Goal: Book appointment/travel/reservation

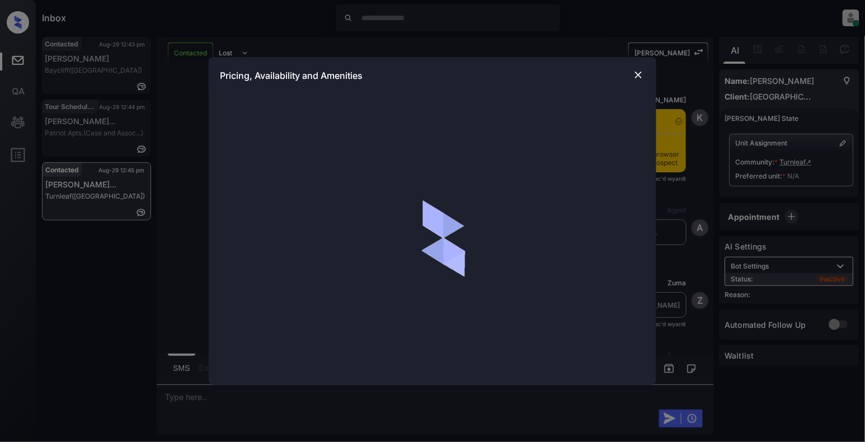
scroll to position [2003, 0]
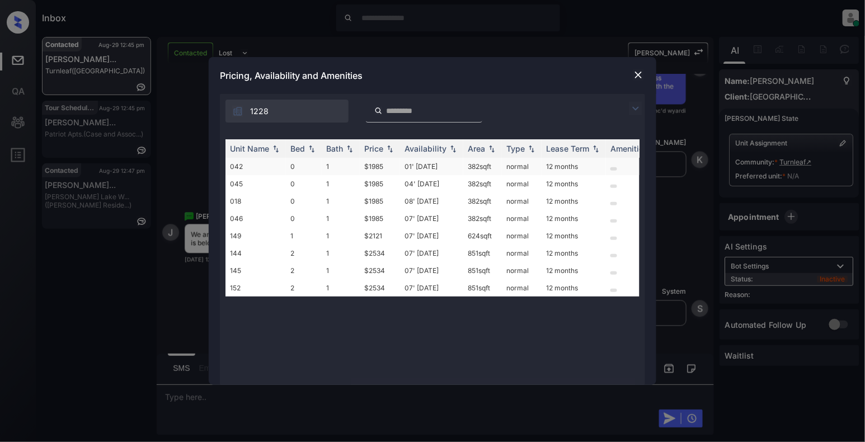
click at [256, 167] on td "042" at bounding box center [255, 166] width 60 height 17
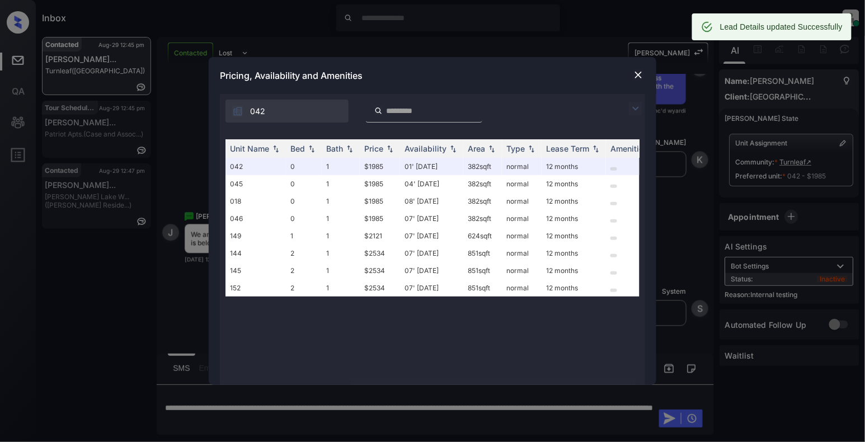
click at [634, 74] on img at bounding box center [638, 74] width 11 height 11
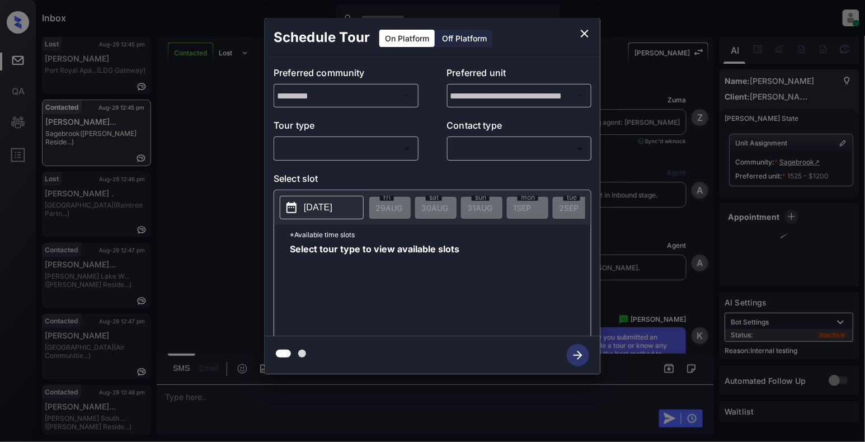
scroll to position [2339, 0]
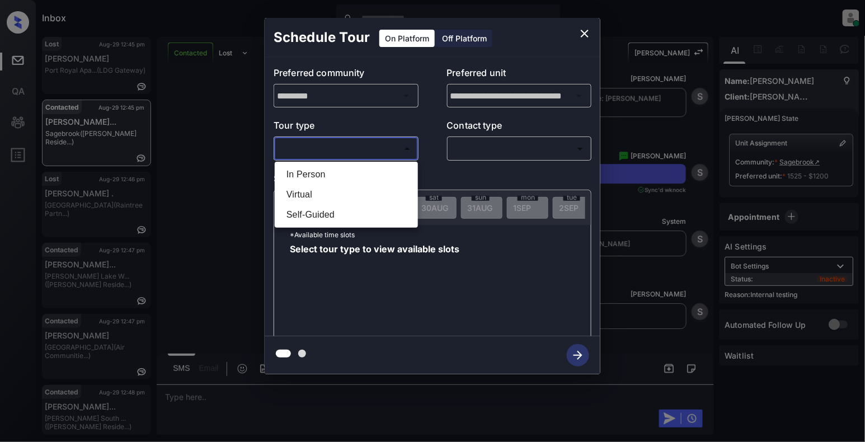
click at [331, 151] on body "Inbox Cynthia Montañez Online Set yourself offline Set yourself on break Profil…" at bounding box center [432, 221] width 865 height 442
click at [333, 175] on li "In Person" at bounding box center [346, 174] width 138 height 20
type input "********"
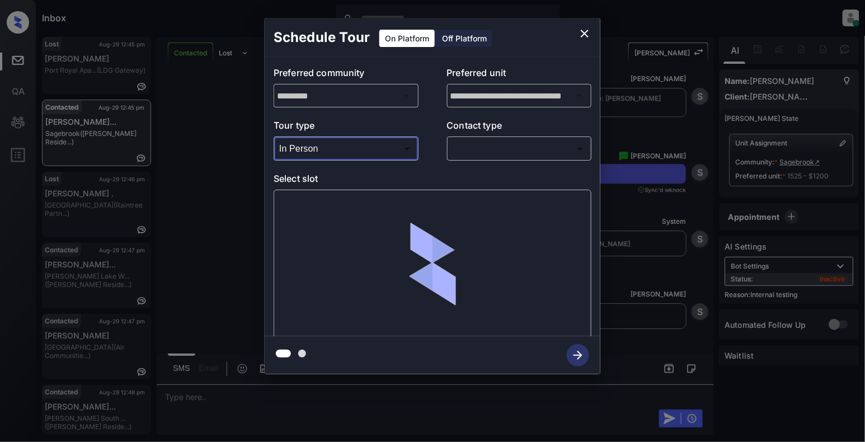
click at [495, 138] on div "​ ​" at bounding box center [519, 149] width 145 height 24
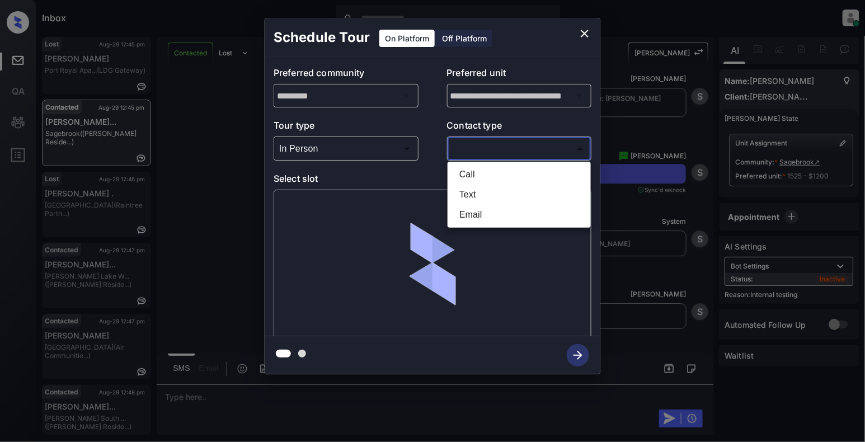
click at [505, 150] on body "Inbox Cynthia Montañez Online Set yourself offline Set yourself on break Profil…" at bounding box center [432, 221] width 865 height 442
click at [464, 193] on li "Text" at bounding box center [519, 195] width 138 height 20
type input "****"
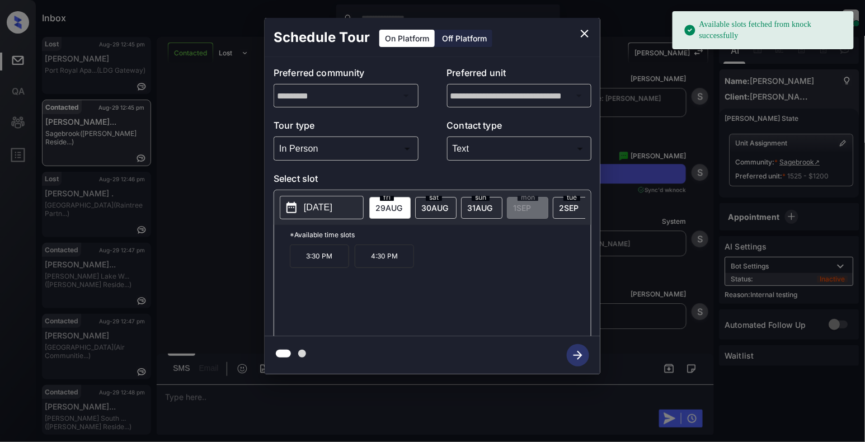
click at [329, 268] on p "3:30 PM" at bounding box center [319, 255] width 59 height 23
click at [575, 352] on icon "button" at bounding box center [578, 355] width 22 height 22
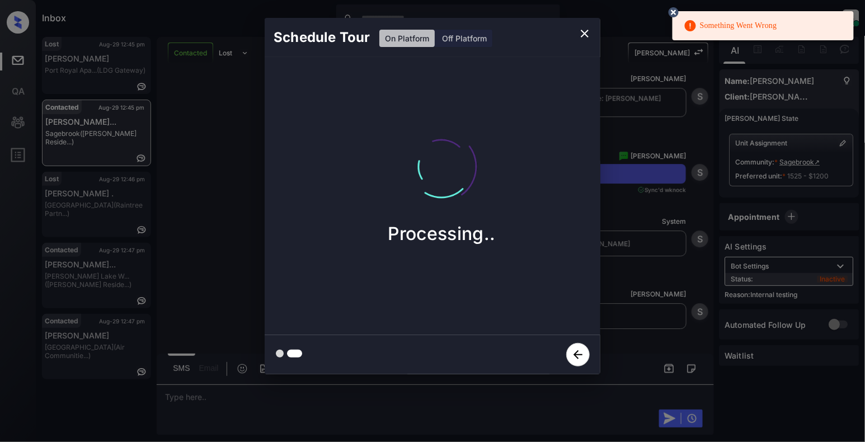
click at [672, 11] on icon at bounding box center [674, 12] width 10 height 10
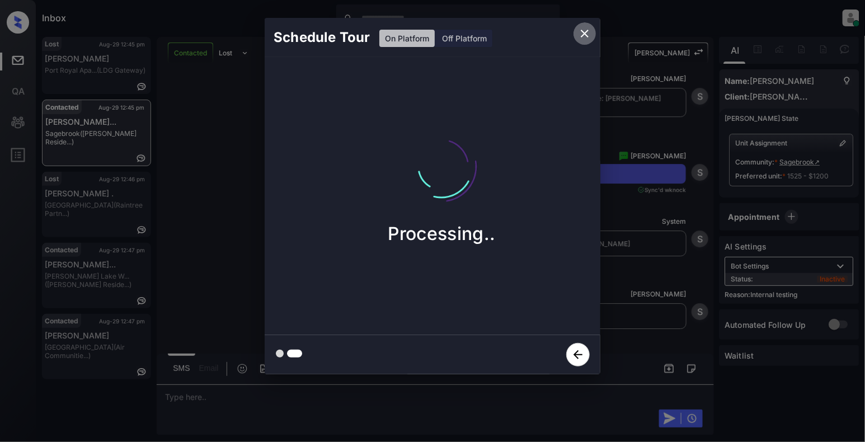
click at [584, 32] on icon "close" at bounding box center [585, 34] width 8 height 8
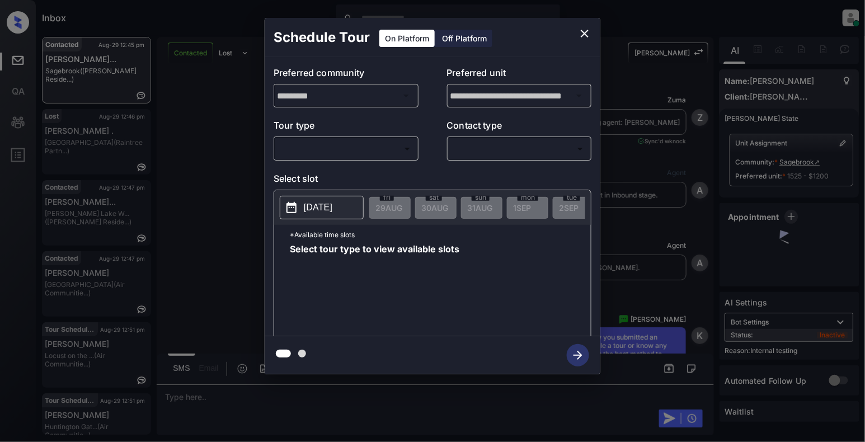
scroll to position [2563, 0]
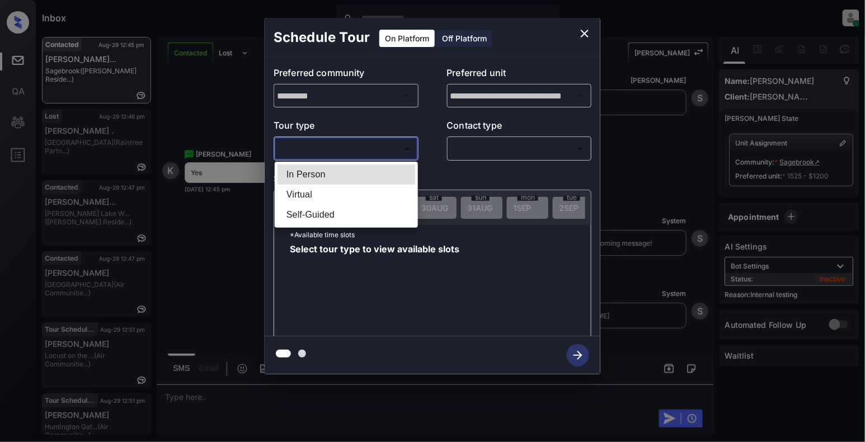
click at [346, 143] on body "Inbox Cynthia Montañez Online Set yourself offline Set yourself on break Profil…" at bounding box center [432, 221] width 865 height 442
click at [302, 173] on li "In Person" at bounding box center [346, 174] width 138 height 20
type input "********"
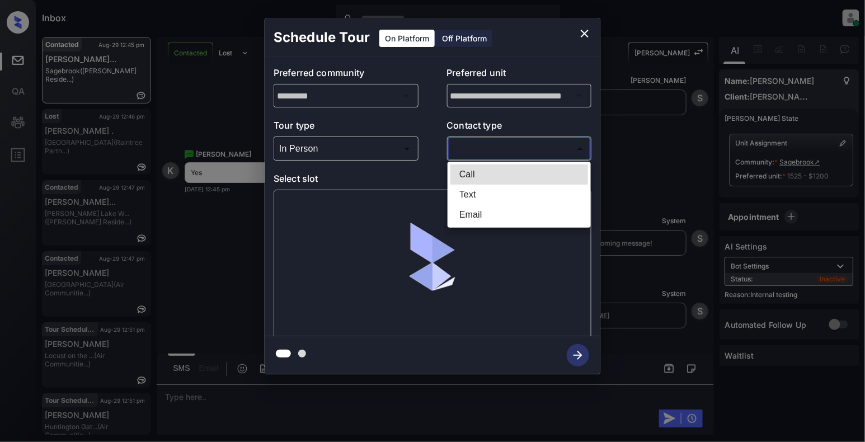
click at [484, 148] on body "Inbox Cynthia Montañez Online Set yourself offline Set yourself on break Profil…" at bounding box center [432, 221] width 865 height 442
click at [463, 195] on li "Text" at bounding box center [519, 195] width 138 height 20
type input "****"
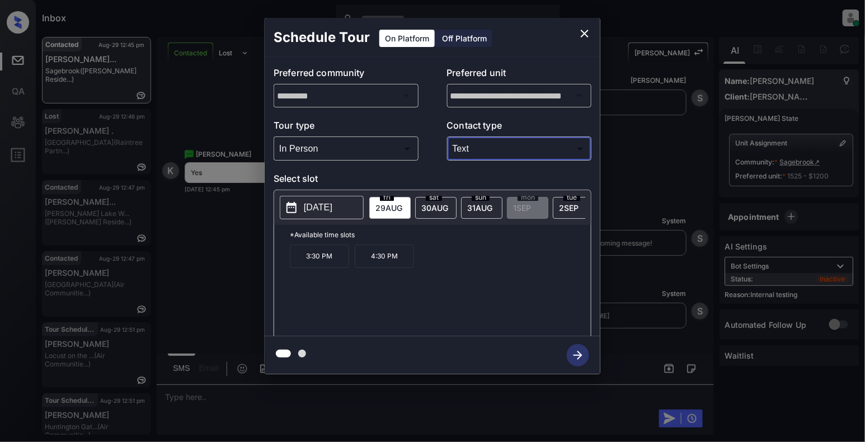
click at [310, 268] on p "3:30 PM" at bounding box center [319, 255] width 59 height 23
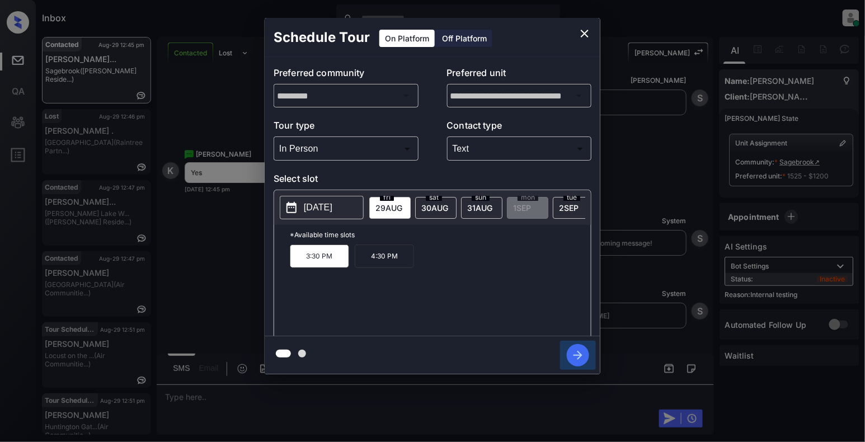
click at [572, 358] on icon "button" at bounding box center [578, 355] width 22 height 22
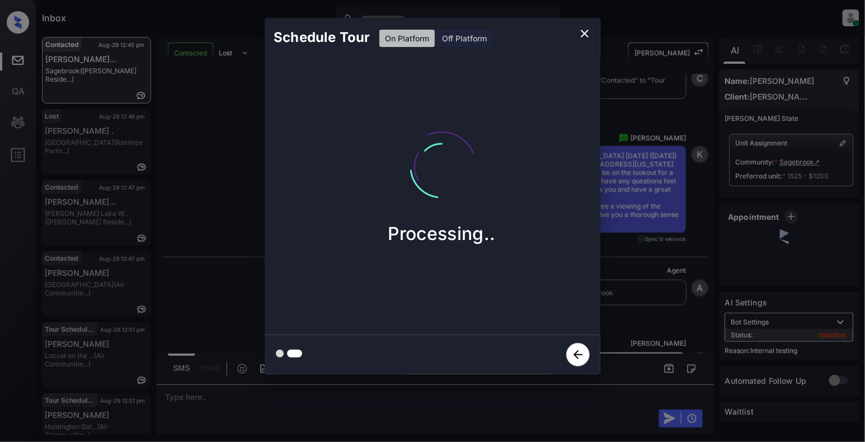
scroll to position [3140, 0]
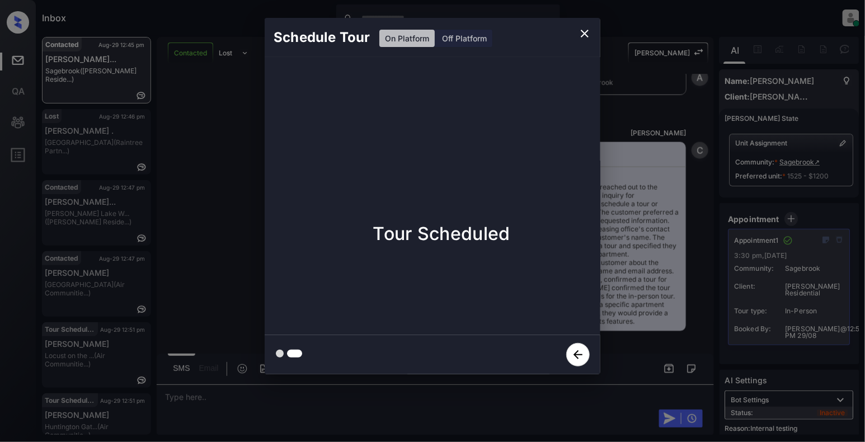
click at [587, 31] on icon "close" at bounding box center [585, 34] width 8 height 8
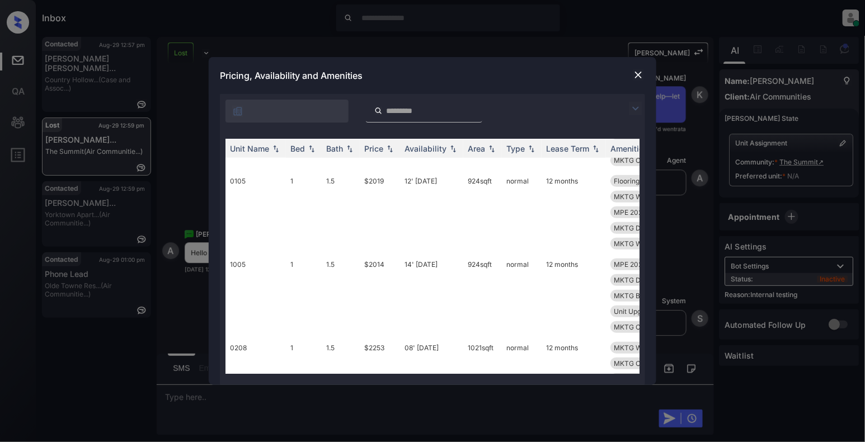
scroll to position [224, 0]
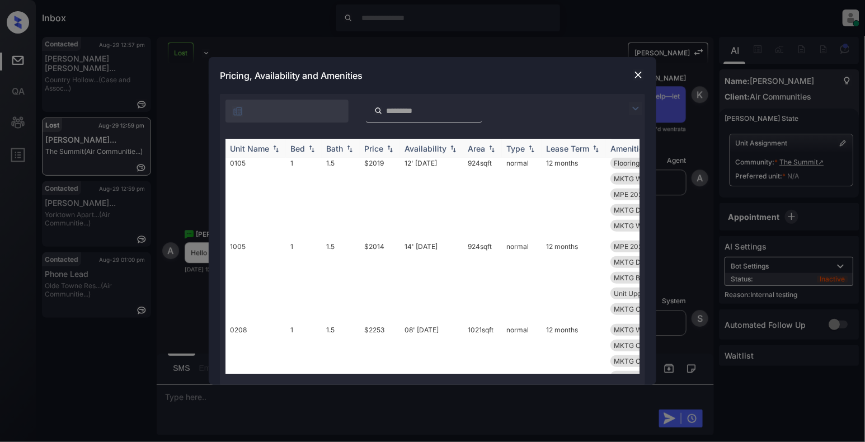
click at [312, 148] on img at bounding box center [311, 149] width 11 height 8
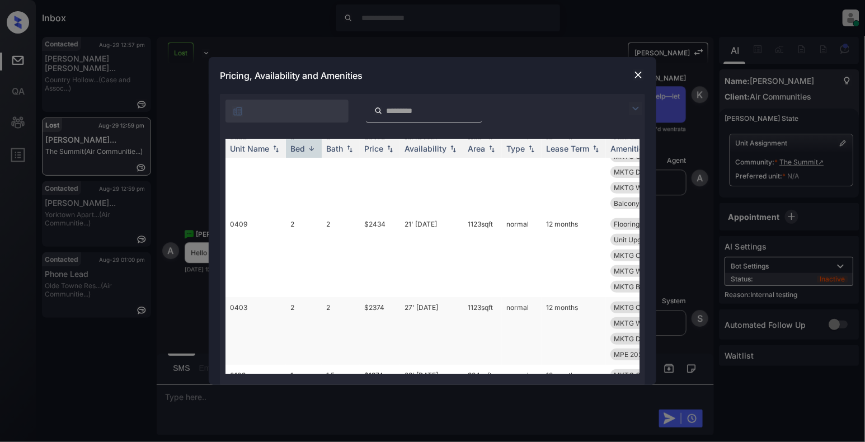
scroll to position [0, 0]
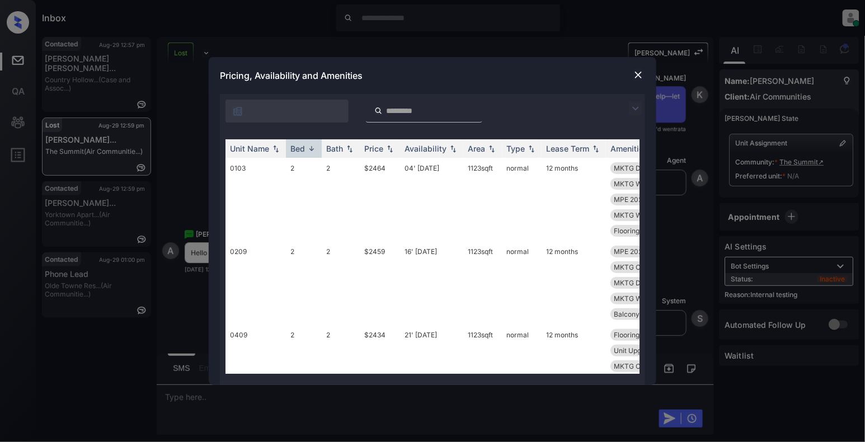
click at [636, 77] on img at bounding box center [638, 74] width 11 height 11
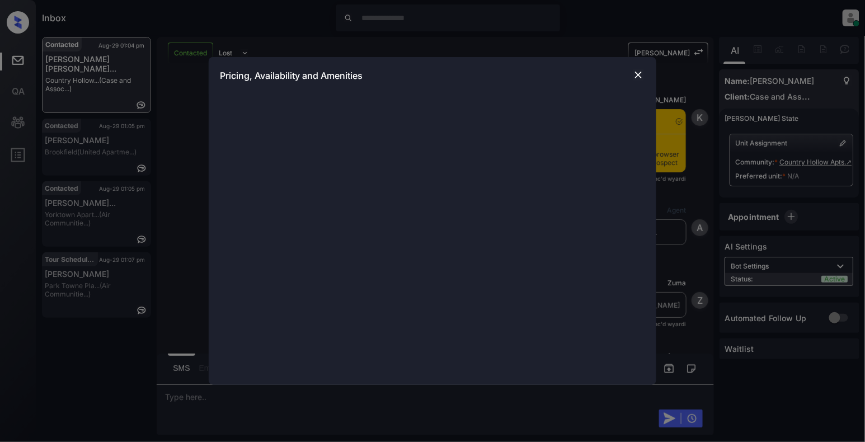
scroll to position [1425, 0]
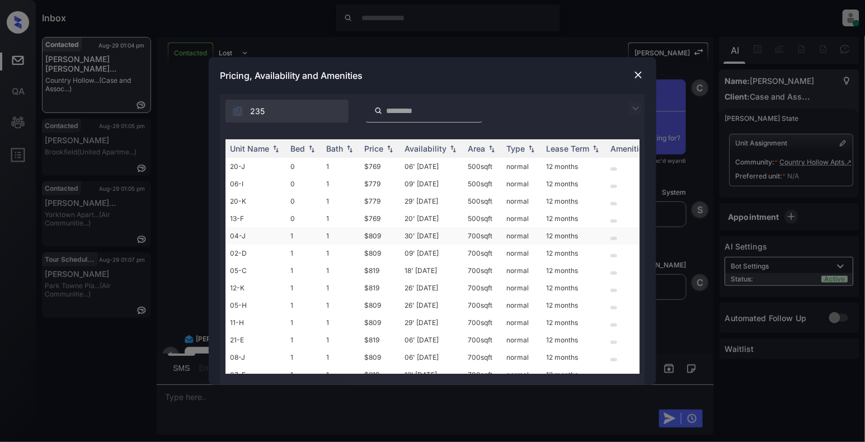
click at [245, 235] on td "04-J" at bounding box center [255, 235] width 60 height 17
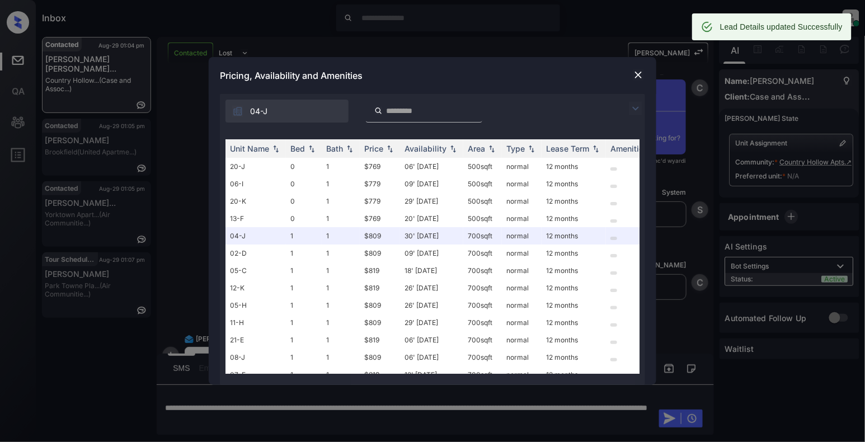
click at [632, 70] on div at bounding box center [638, 74] width 13 height 13
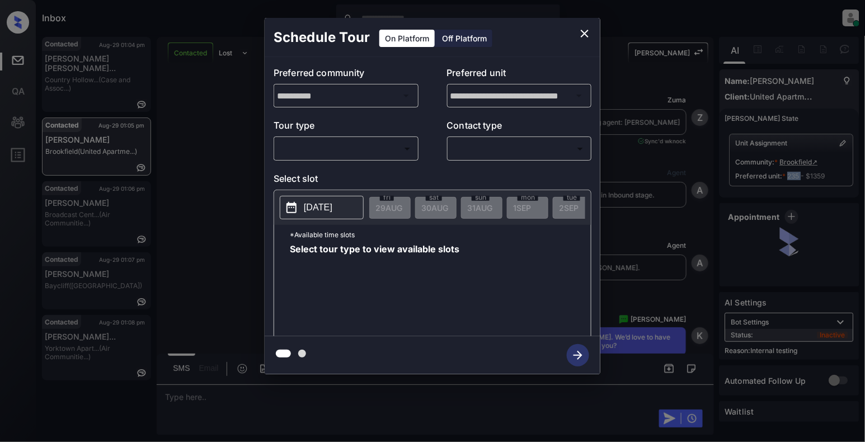
scroll to position [4519, 0]
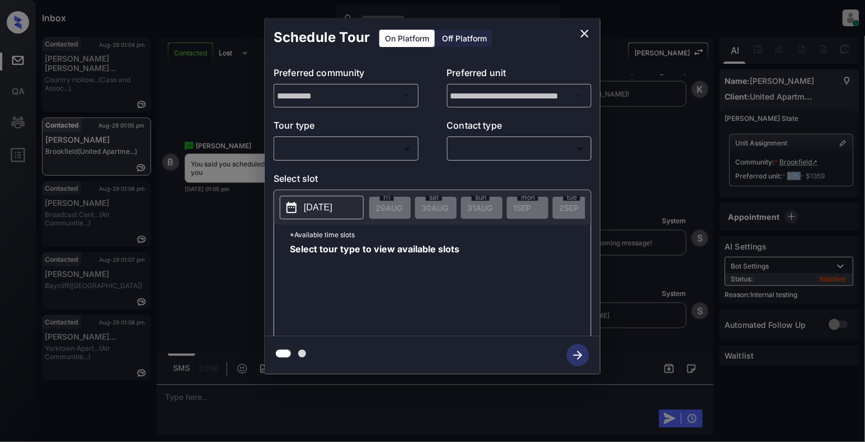
click at [358, 154] on body "Inbox Cynthia Montañez Online Set yourself offline Set yourself on break Profil…" at bounding box center [432, 221] width 865 height 442
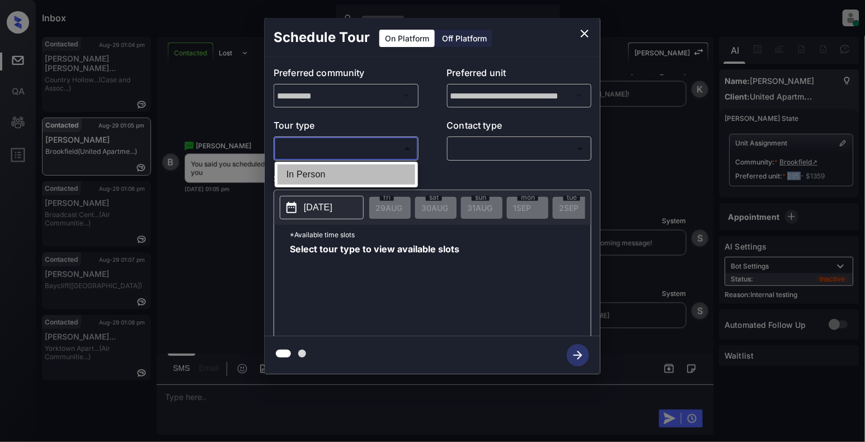
click at [342, 175] on li "In Person" at bounding box center [346, 174] width 138 height 20
type input "********"
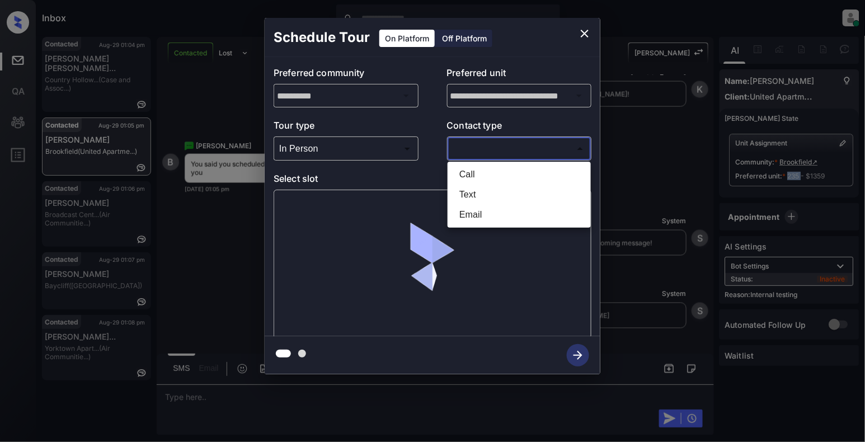
click at [489, 149] on body "Inbox Cynthia Montañez Online Set yourself offline Set yourself on break Profil…" at bounding box center [432, 221] width 865 height 442
click at [468, 193] on li "Text" at bounding box center [519, 195] width 138 height 20
type input "****"
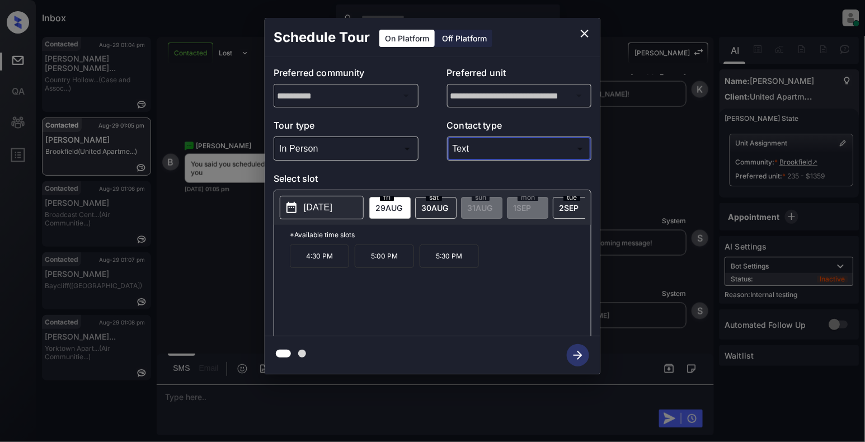
click at [442, 214] on div "sat 30 AUG" at bounding box center [435, 208] width 41 height 22
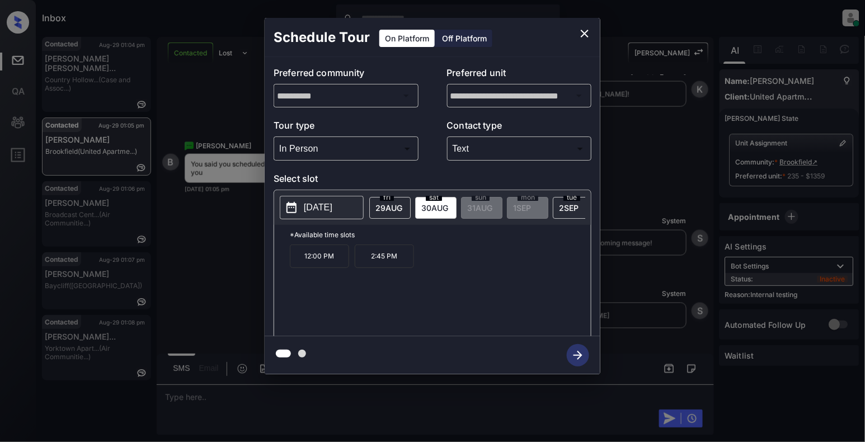
click at [326, 208] on p "2025-08-30" at bounding box center [318, 207] width 29 height 13
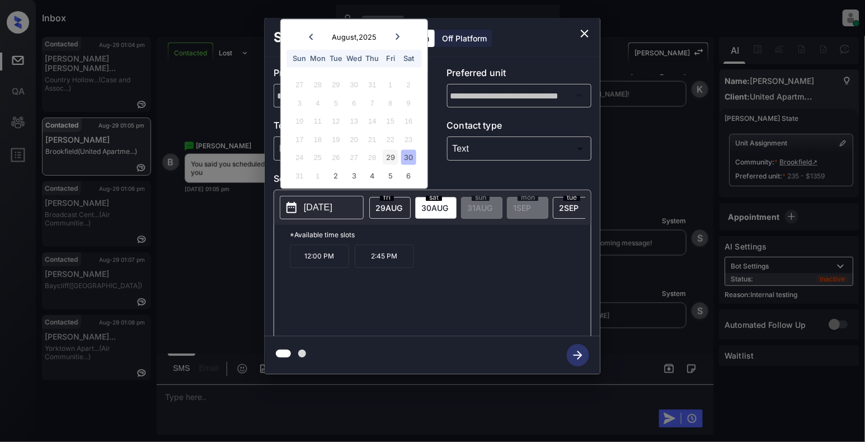
click at [398, 160] on div "29" at bounding box center [390, 157] width 15 height 15
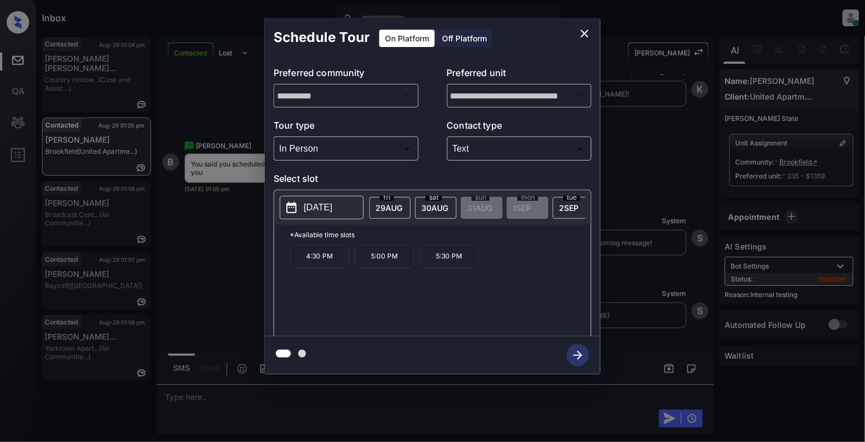
click at [452, 263] on p "5:30 PM" at bounding box center [449, 255] width 59 height 23
click at [585, 37] on icon "close" at bounding box center [584, 33] width 13 height 13
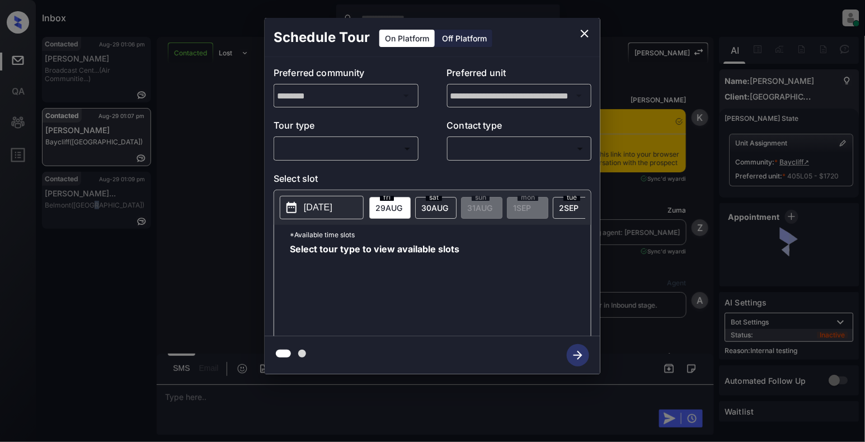
scroll to position [2576, 0]
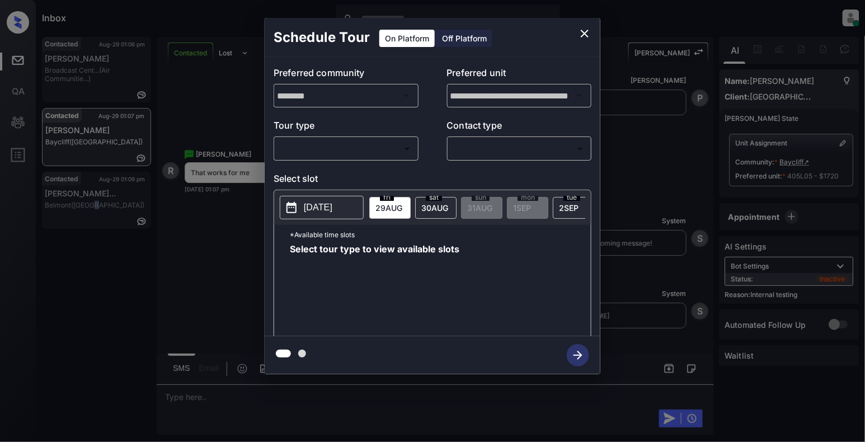
click at [355, 146] on body "Inbox [PERSON_NAME] Online Set yourself offline Set yourself on break Profile S…" at bounding box center [432, 221] width 865 height 442
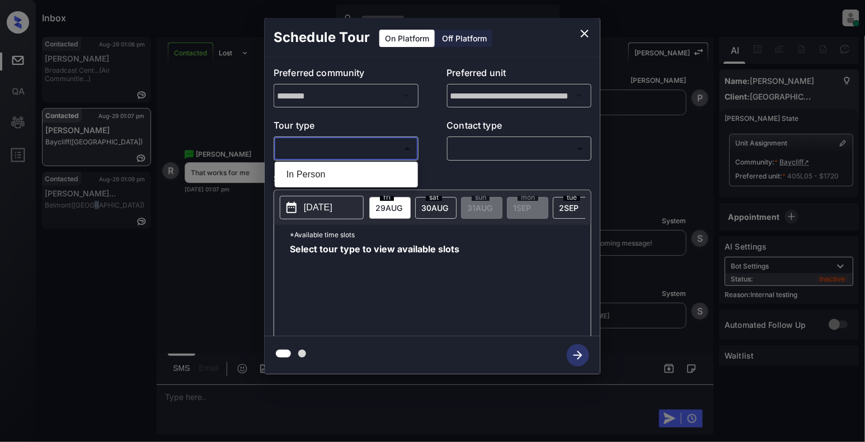
click at [333, 175] on li "In Person" at bounding box center [346, 174] width 138 height 20
type input "********"
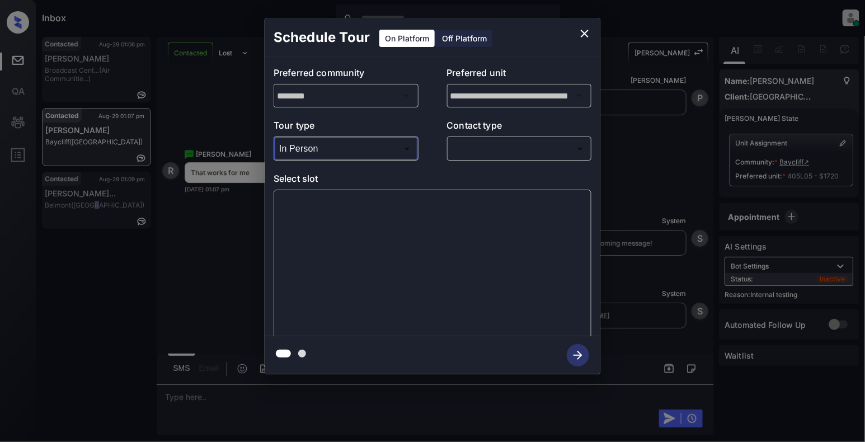
click at [533, 146] on body "Inbox Cynthia Montañez Online Set yourself offline Set yourself on break Profil…" at bounding box center [432, 221] width 865 height 442
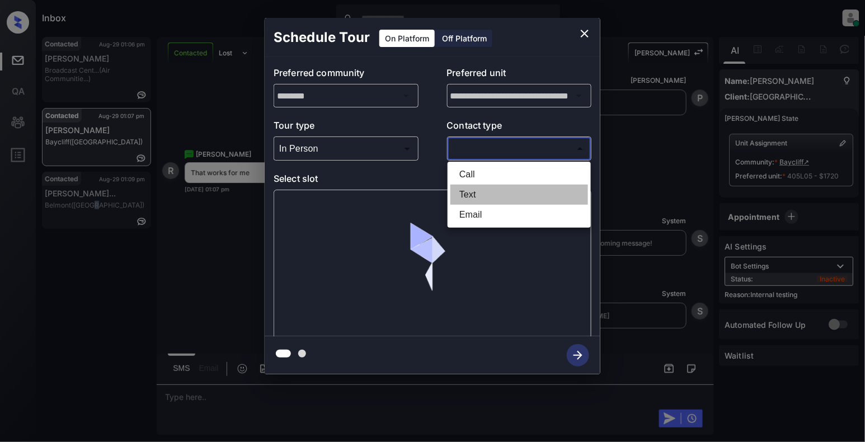
click at [505, 199] on li "Text" at bounding box center [519, 195] width 138 height 20
type input "****"
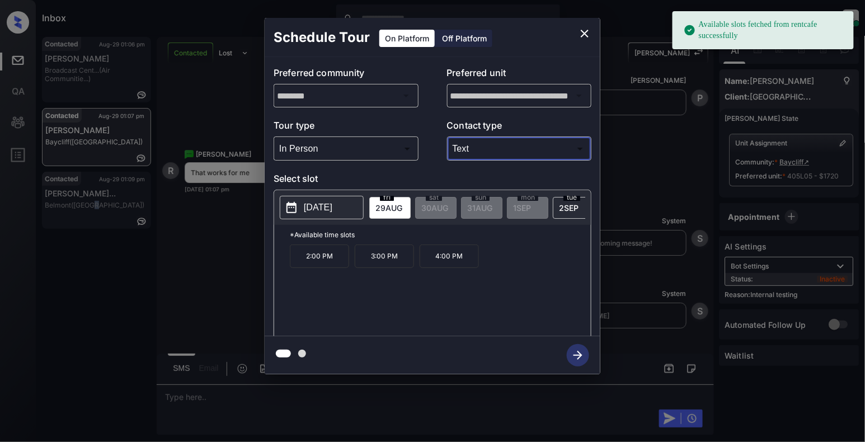
click at [330, 213] on p "2025-08-29" at bounding box center [318, 207] width 29 height 13
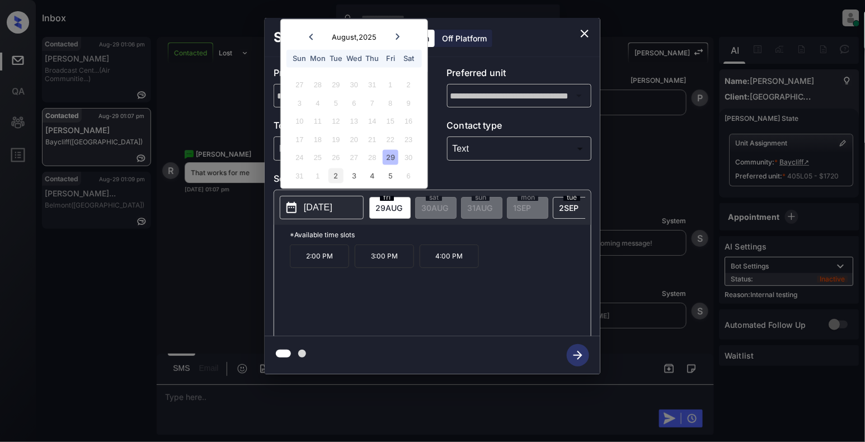
click at [337, 177] on div "2" at bounding box center [335, 175] width 15 height 15
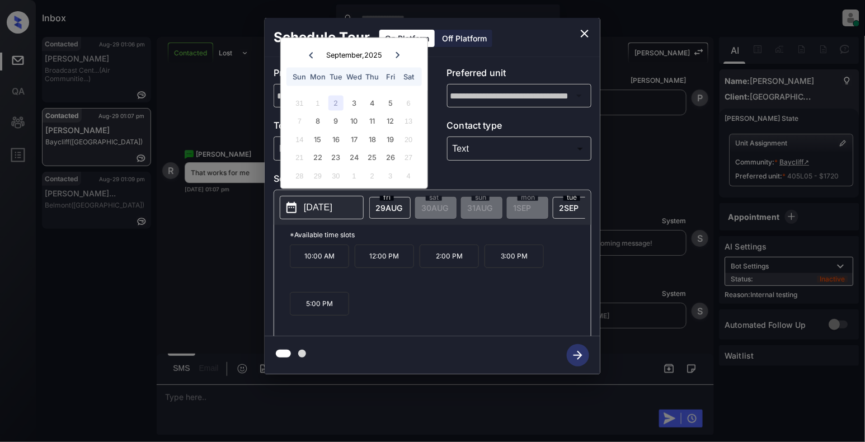
click at [331, 314] on p "5:00 PM" at bounding box center [319, 303] width 59 height 23
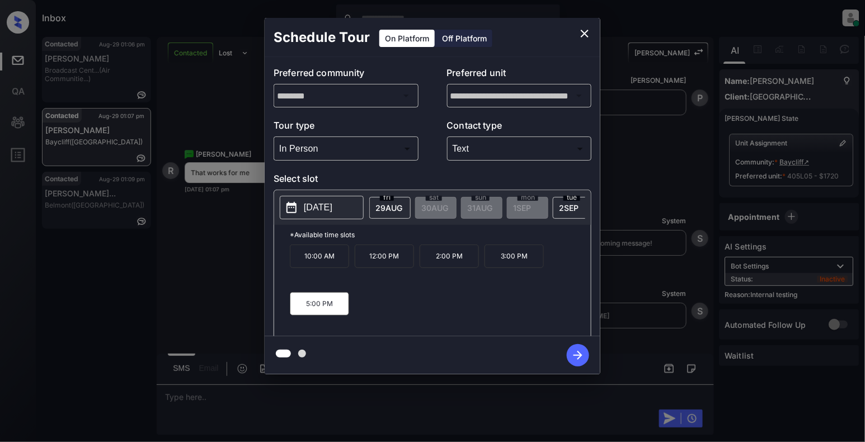
click at [581, 358] on icon "button" at bounding box center [578, 355] width 22 height 22
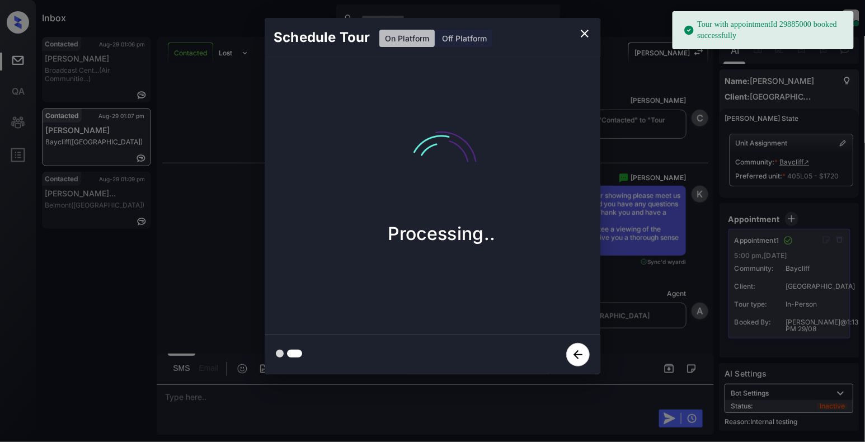
scroll to position [2913, 0]
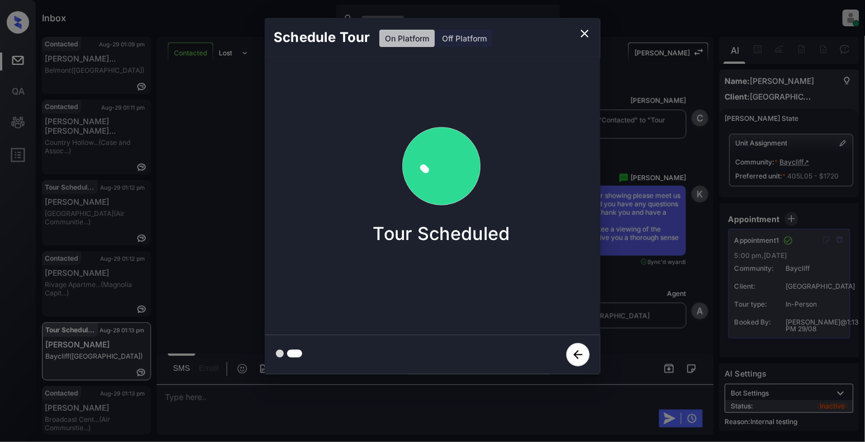
click at [583, 36] on icon "close" at bounding box center [584, 33] width 13 height 13
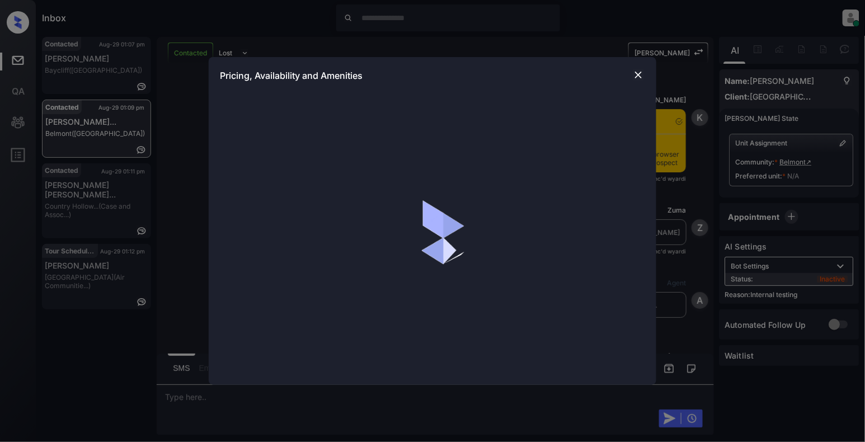
scroll to position [2646, 0]
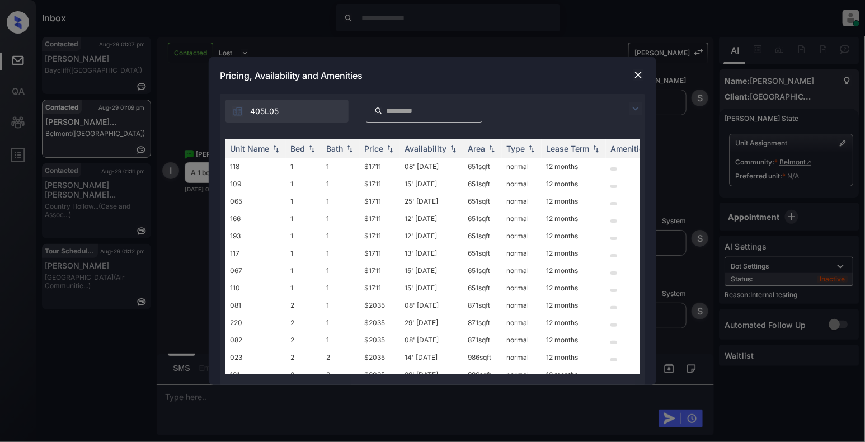
click at [642, 73] on img at bounding box center [638, 74] width 11 height 11
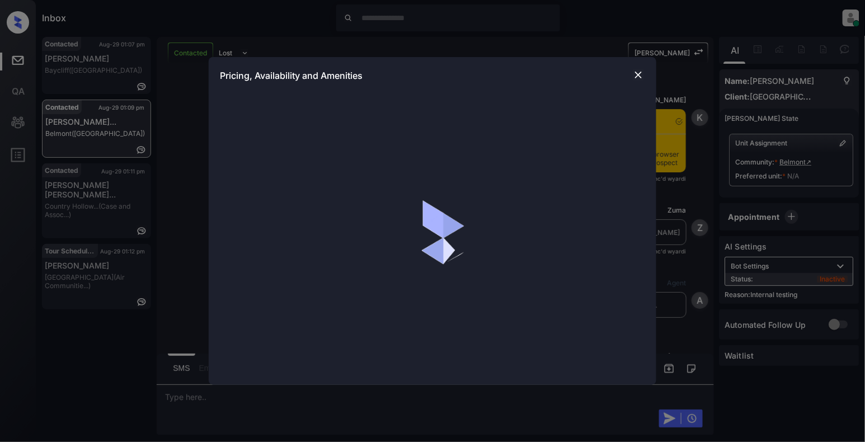
scroll to position [2646, 0]
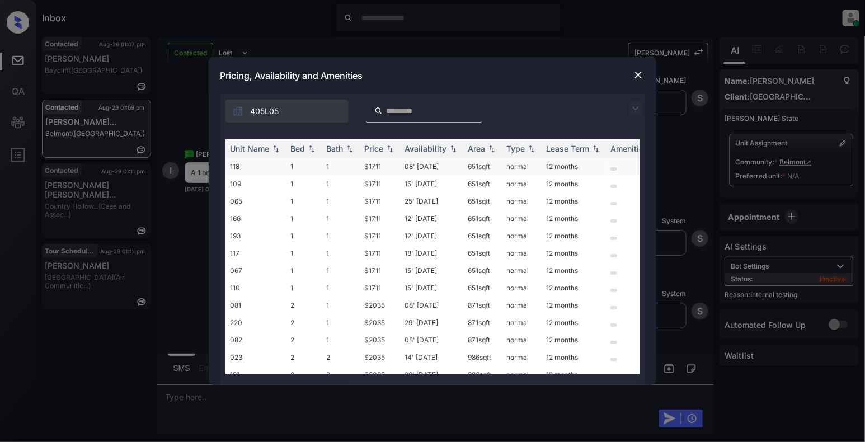
click at [251, 167] on td "118" at bounding box center [255, 166] width 60 height 17
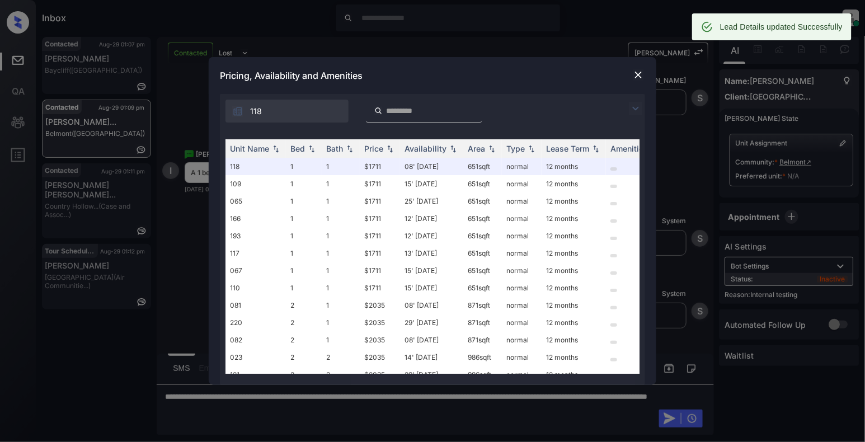
click at [641, 77] on img at bounding box center [638, 74] width 11 height 11
